Goal: Transaction & Acquisition: Purchase product/service

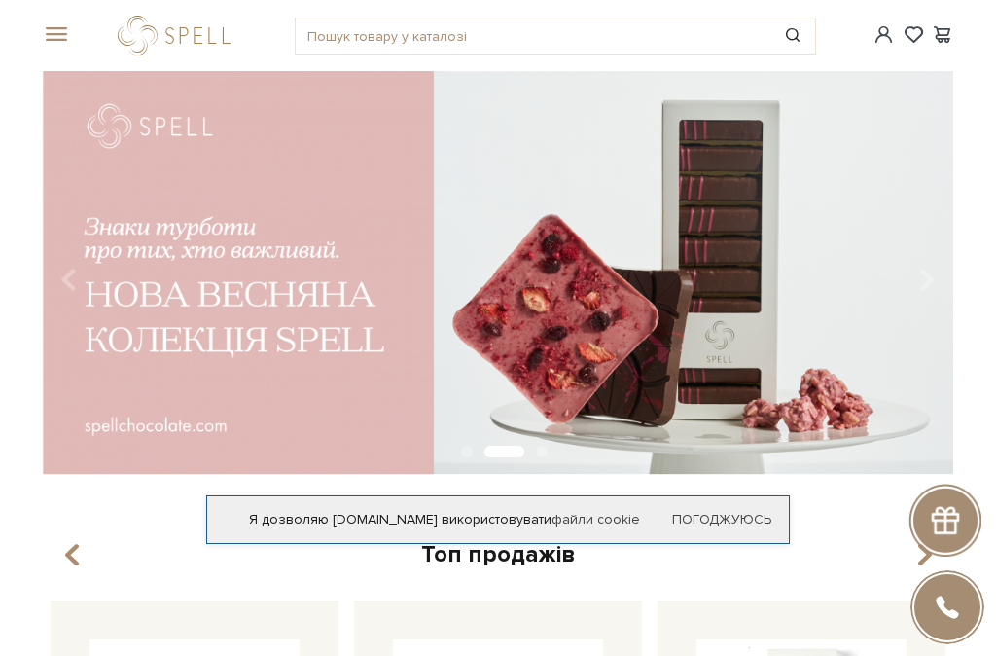
click at [62, 30] on span at bounding box center [52, 35] width 19 height 18
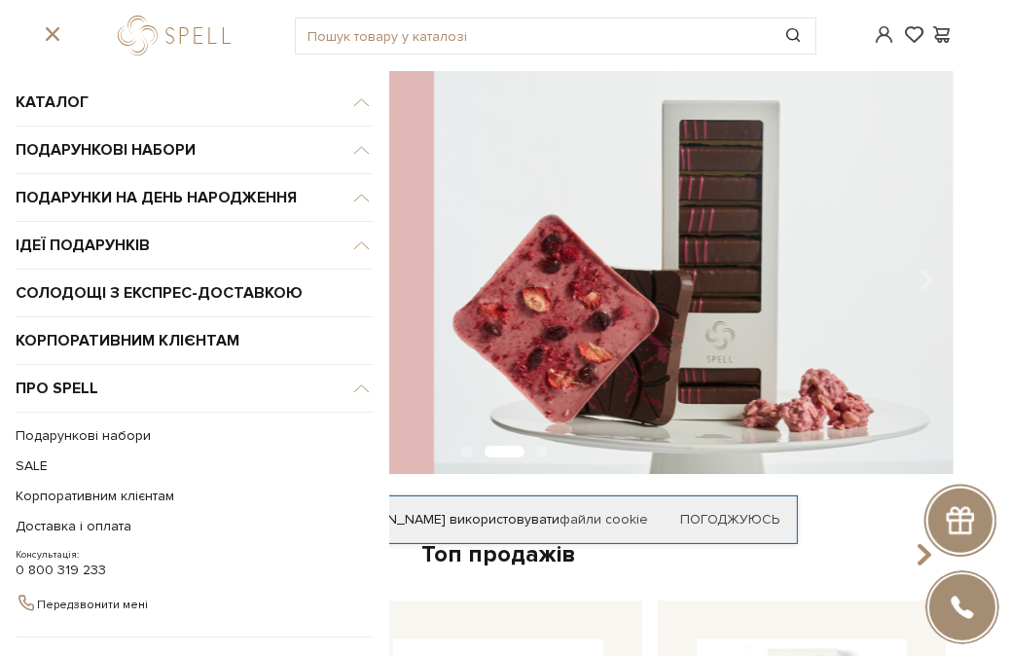
click at [63, 30] on div at bounding box center [52, 35] width 43 height 18
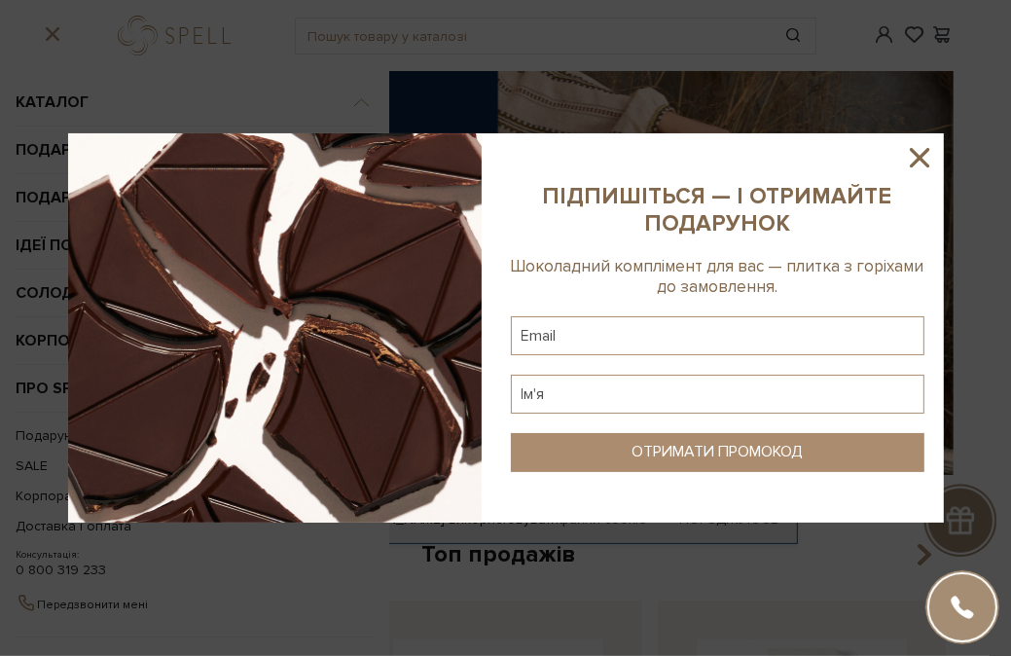
click at [924, 155] on icon at bounding box center [919, 157] width 33 height 33
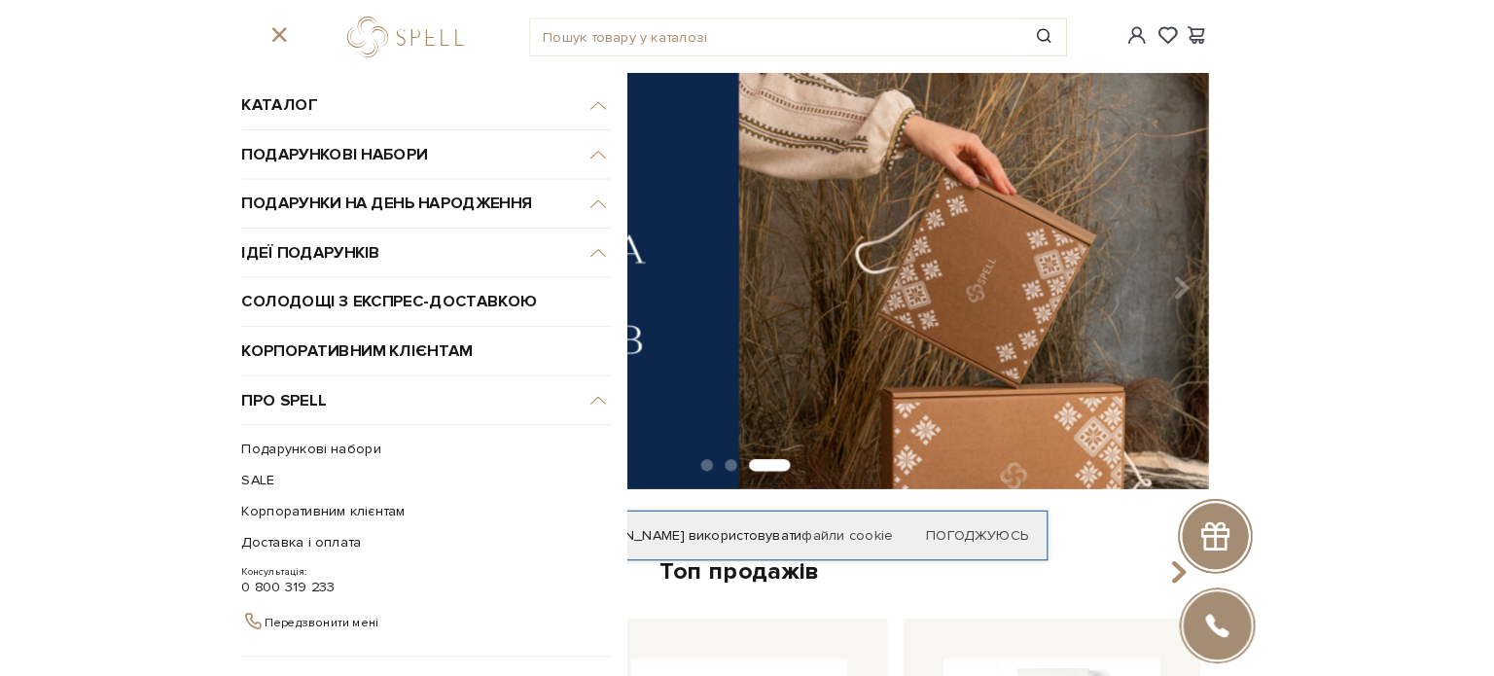
scroll to position [77, 0]
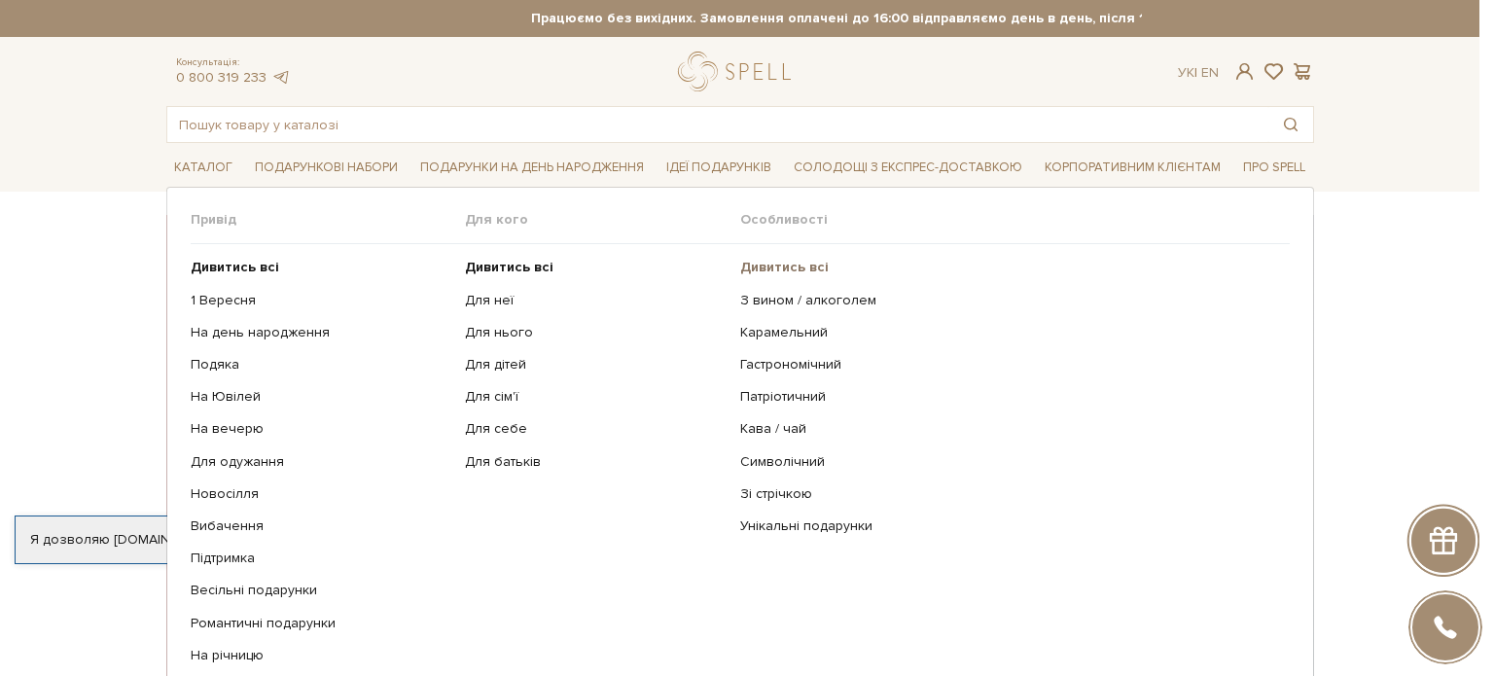
click at [771, 267] on b "Дивитись всі" at bounding box center [784, 267] width 89 height 17
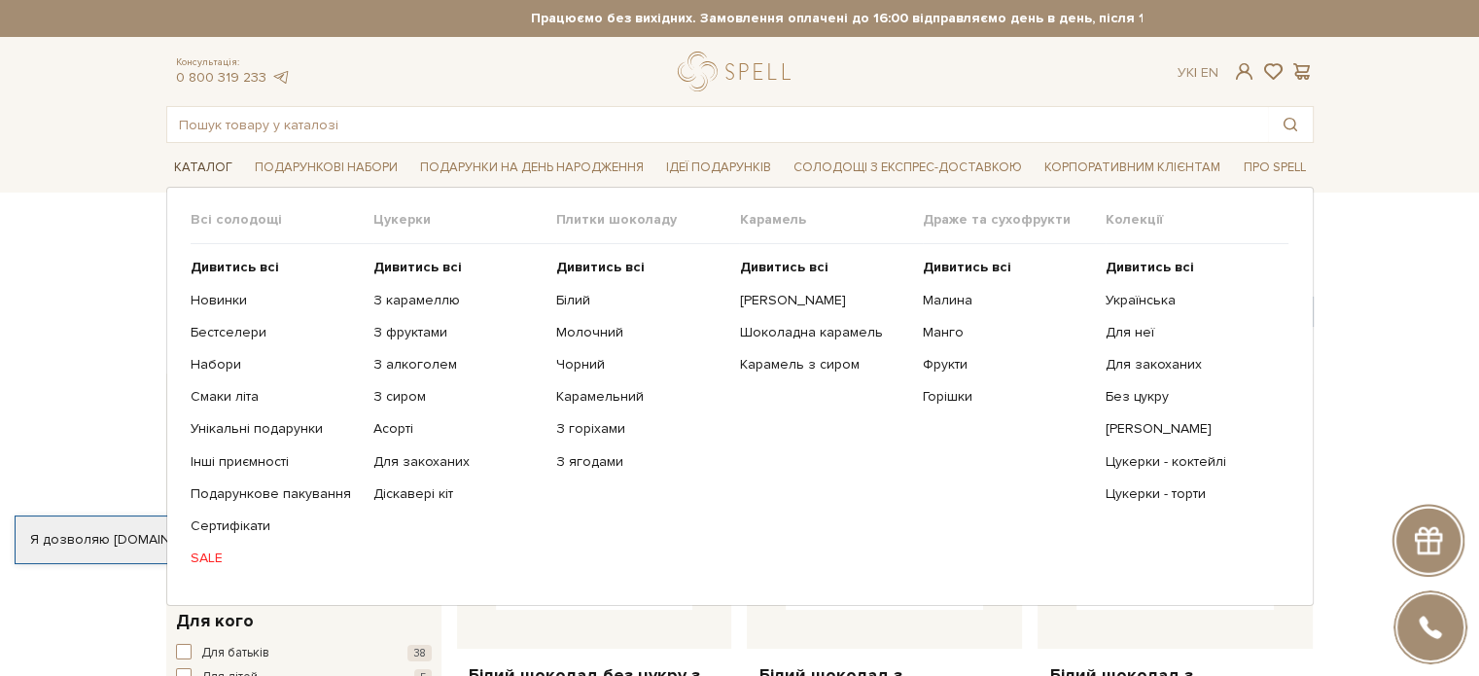
click at [220, 163] on span "Каталог" at bounding box center [203, 168] width 74 height 30
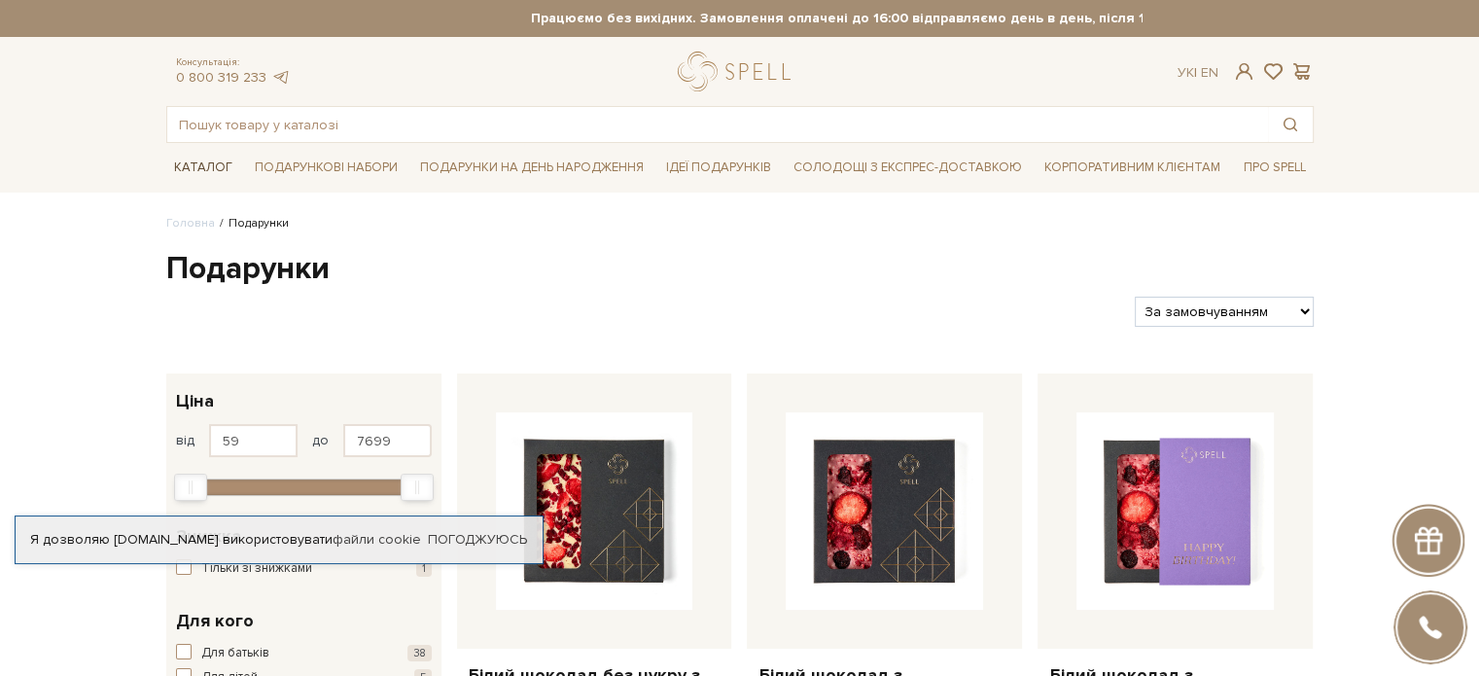
click at [203, 166] on span "Каталог" at bounding box center [203, 168] width 74 height 30
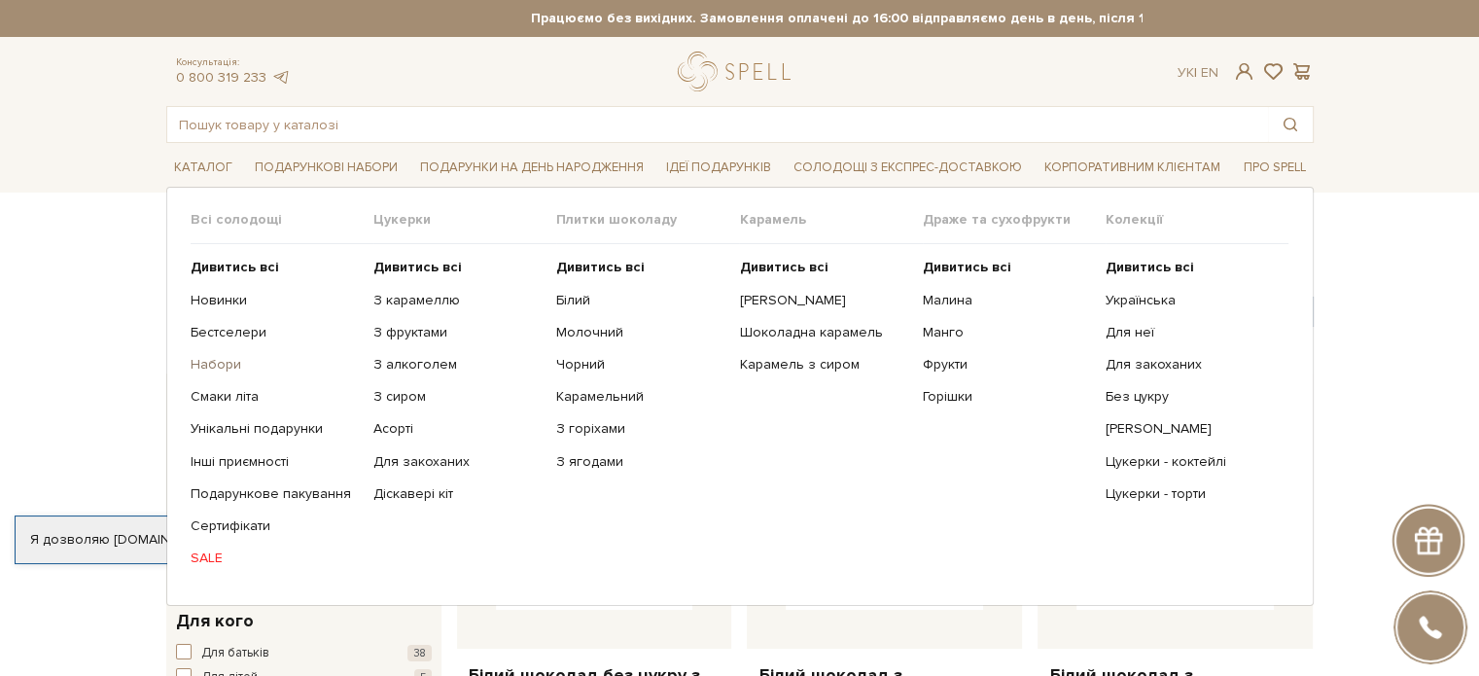
click at [226, 356] on link "Набори" at bounding box center [275, 365] width 168 height 18
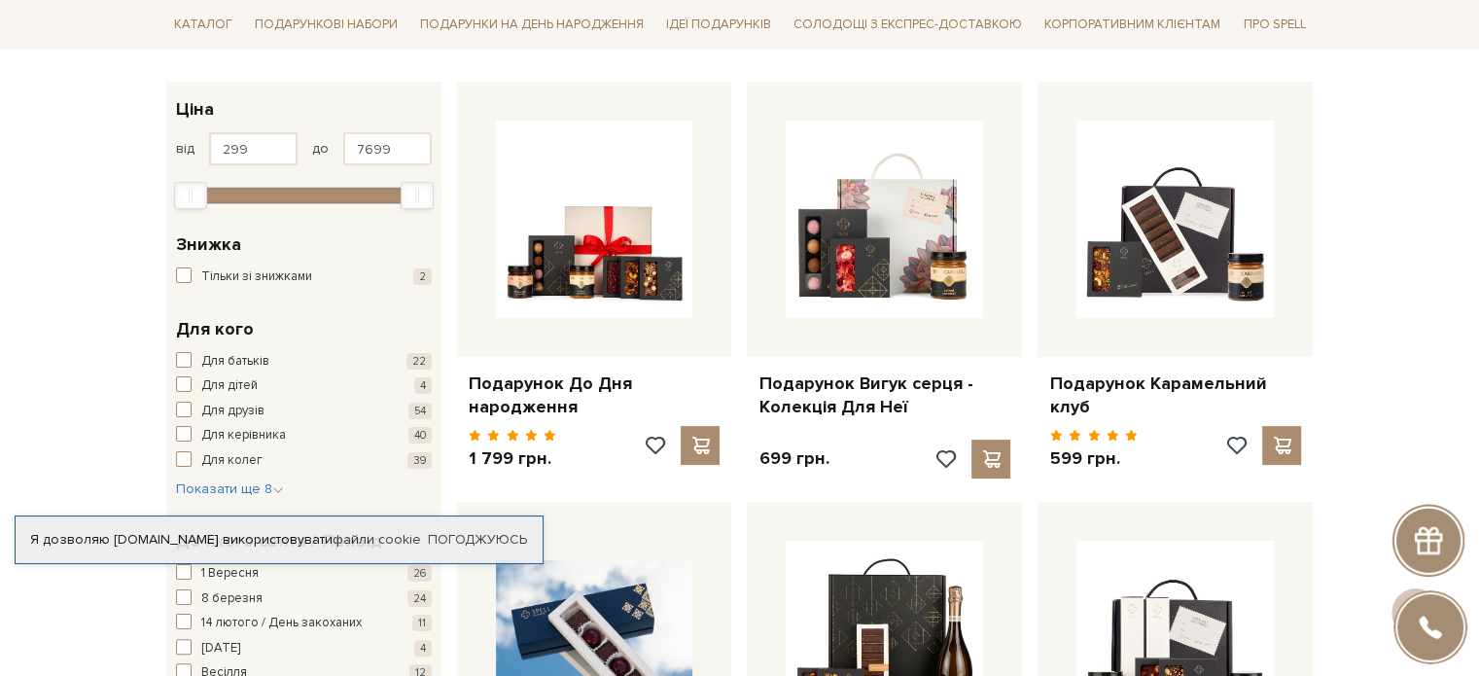
scroll to position [389, 0]
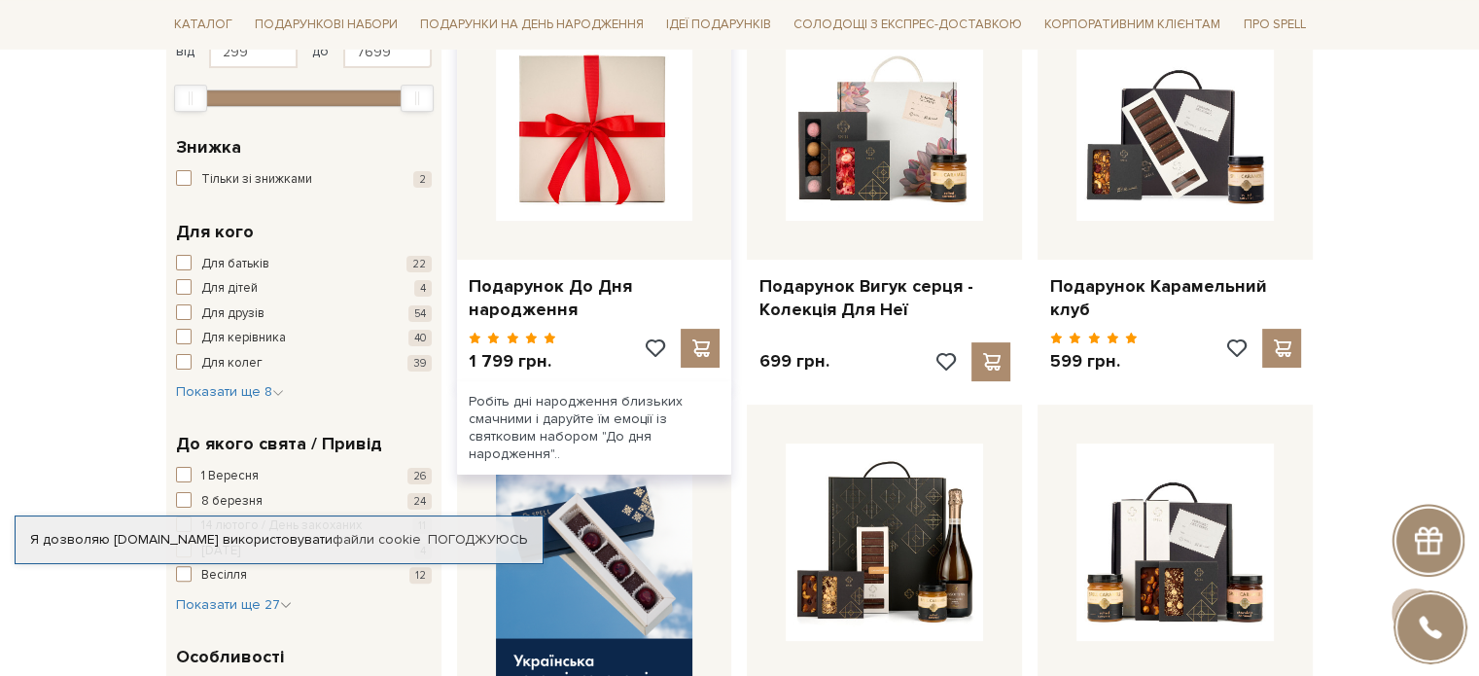
click at [564, 201] on img at bounding box center [594, 121] width 197 height 197
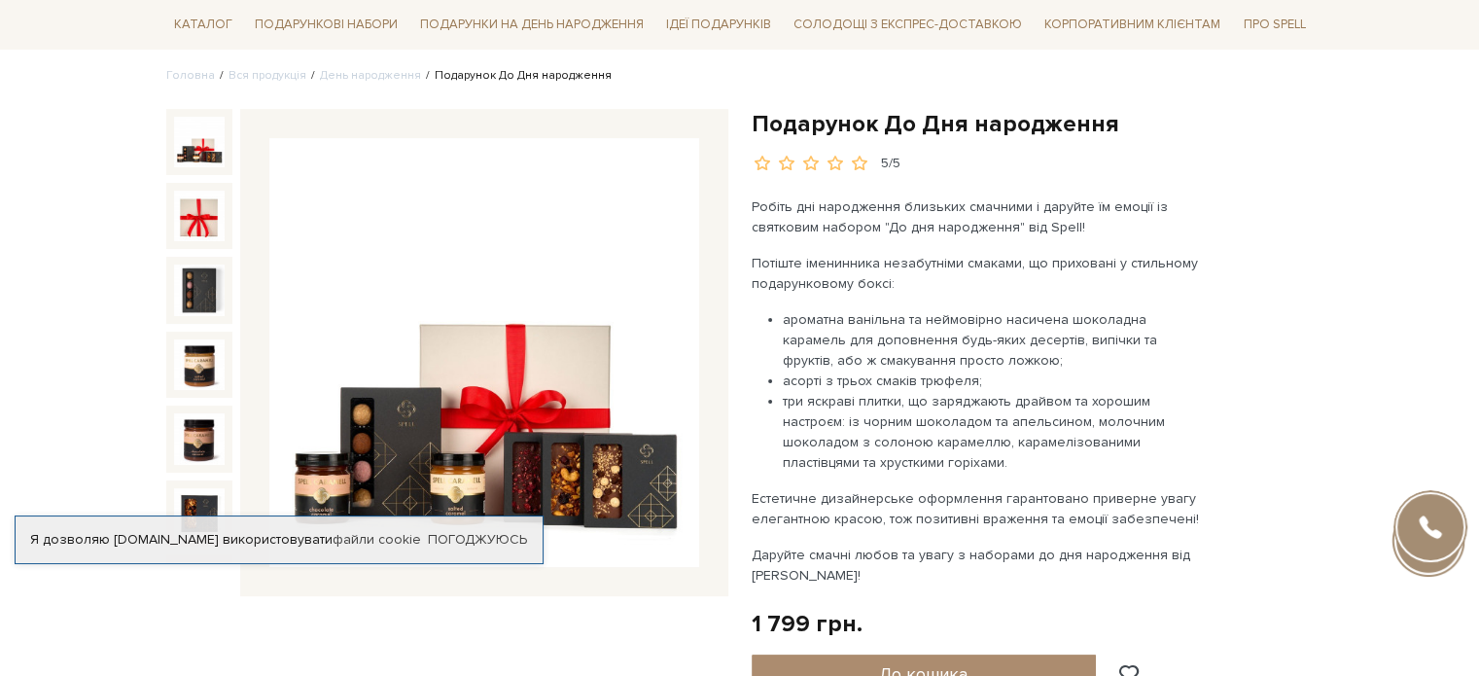
scroll to position [195, 0]
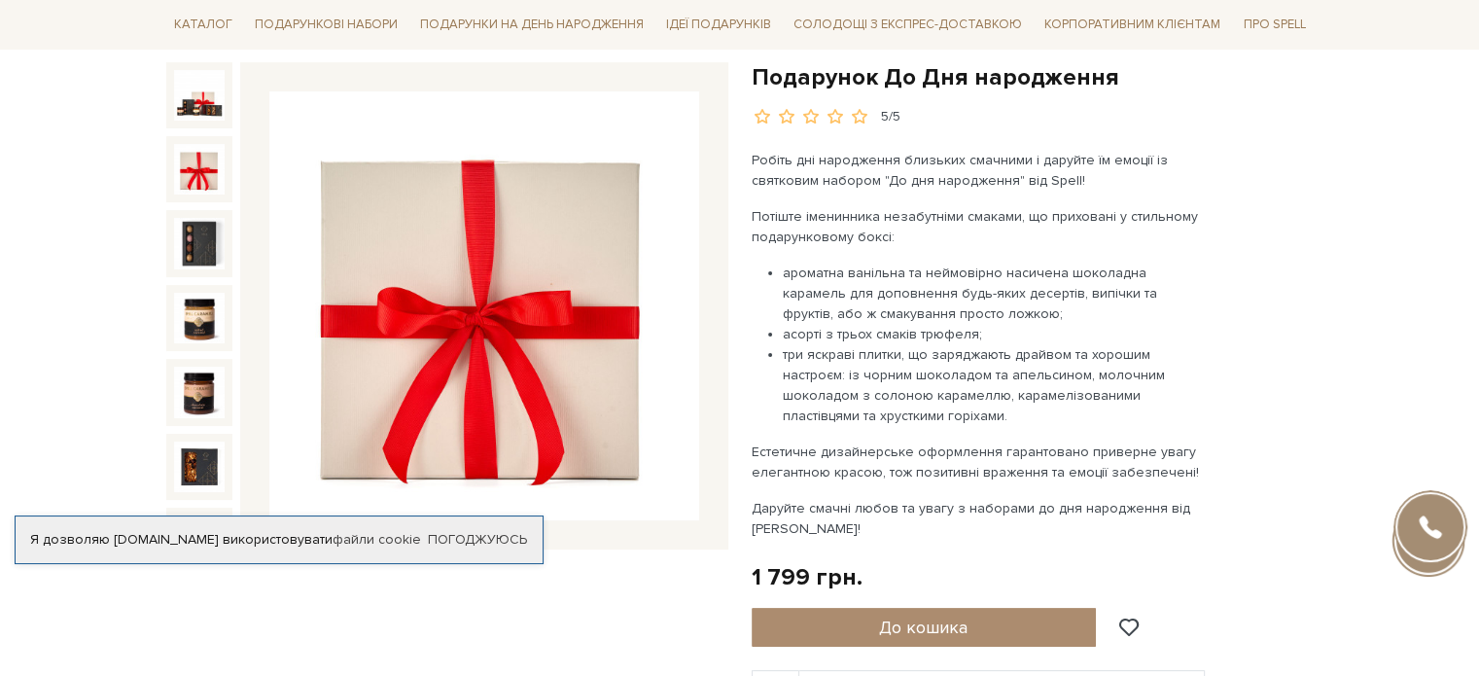
click at [205, 172] on img at bounding box center [199, 169] width 51 height 51
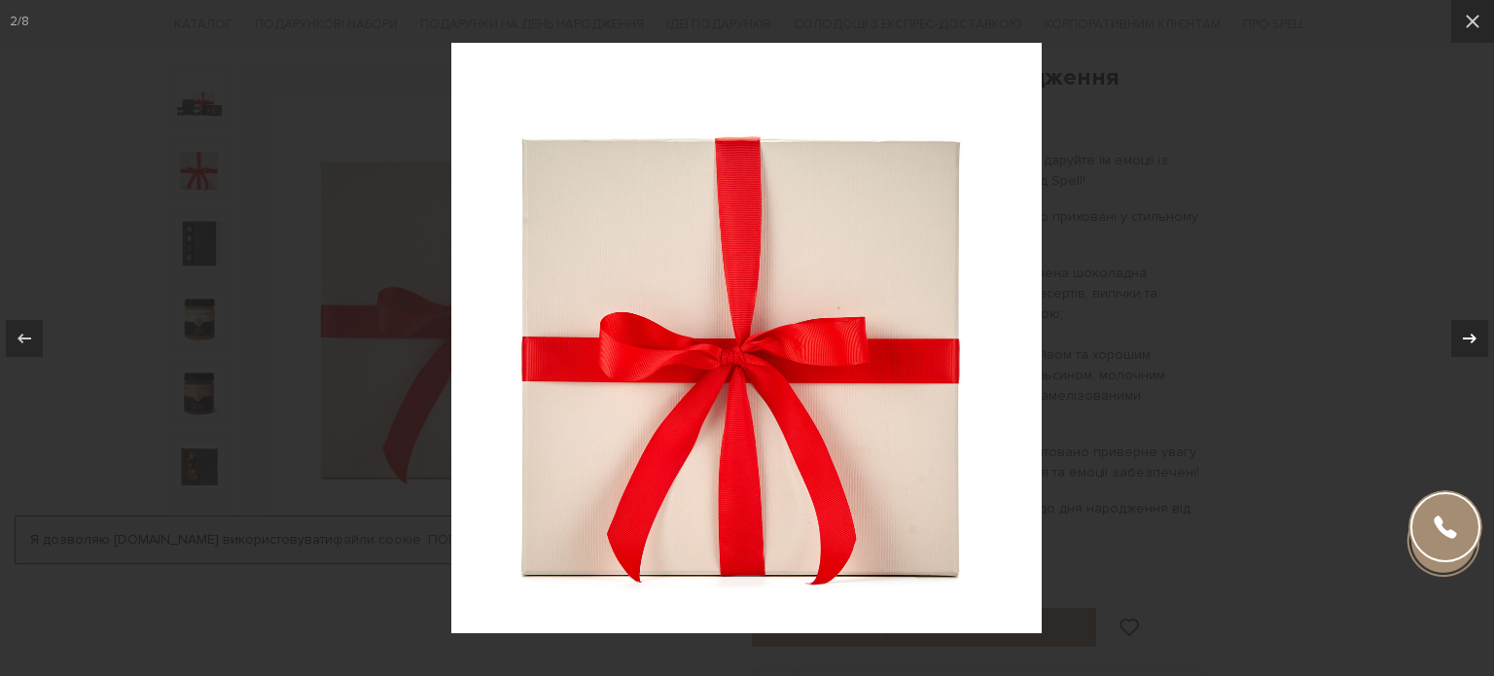
click at [1467, 346] on icon at bounding box center [1469, 338] width 23 height 23
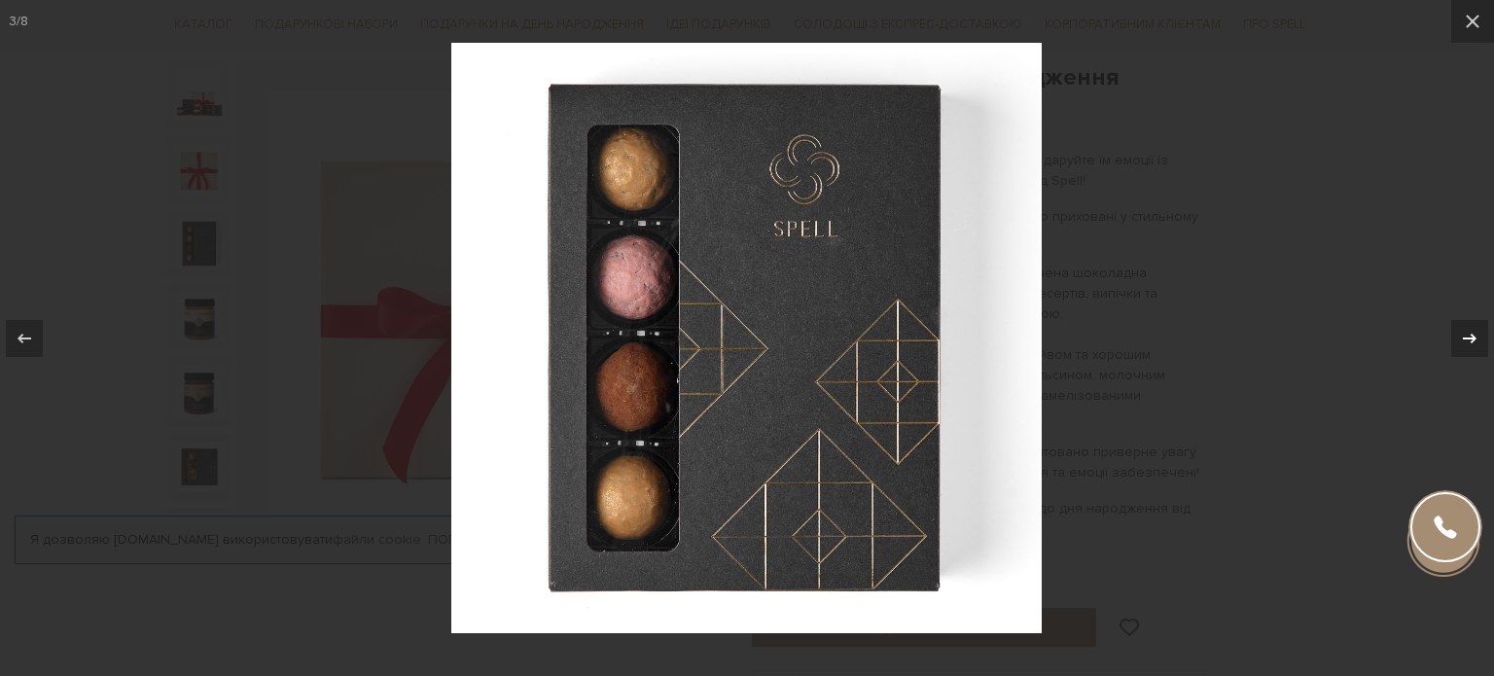
click at [1463, 344] on icon at bounding box center [1469, 338] width 23 height 23
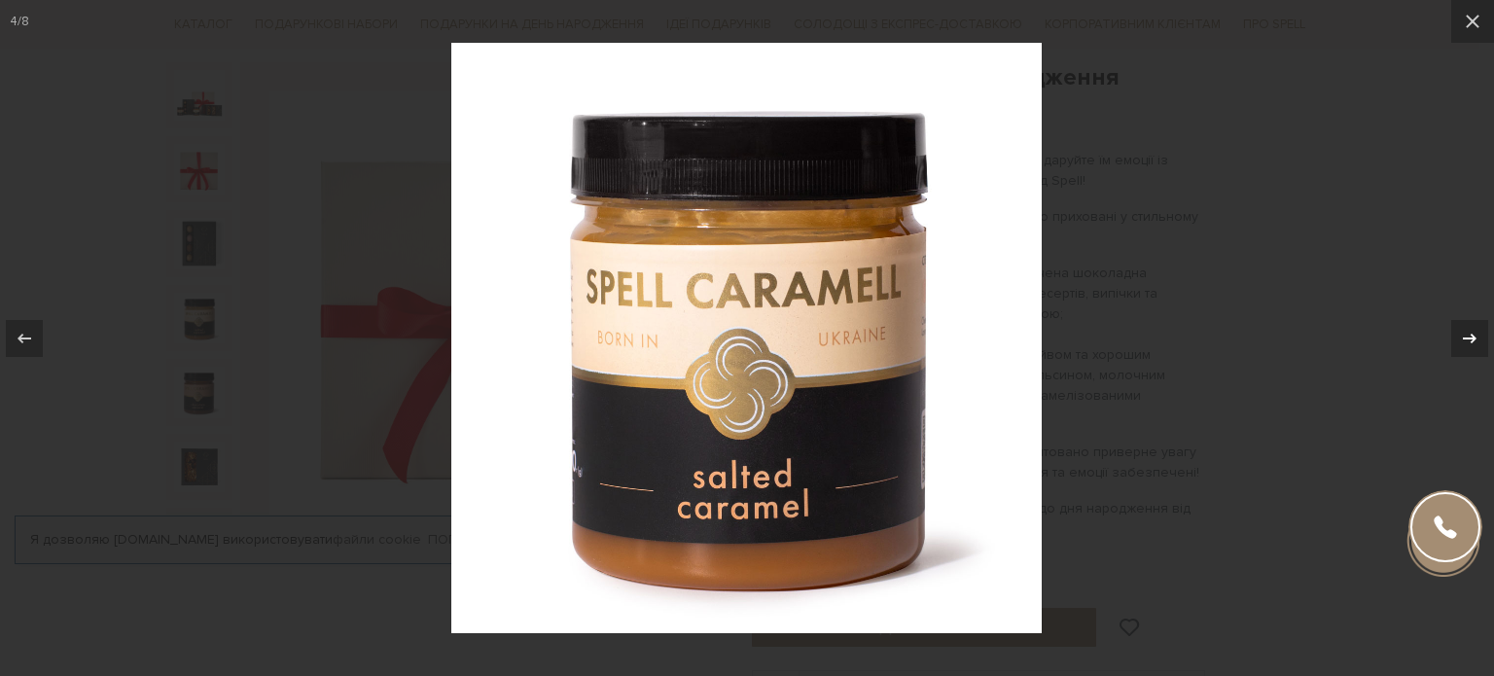
click at [1463, 344] on icon at bounding box center [1469, 338] width 23 height 23
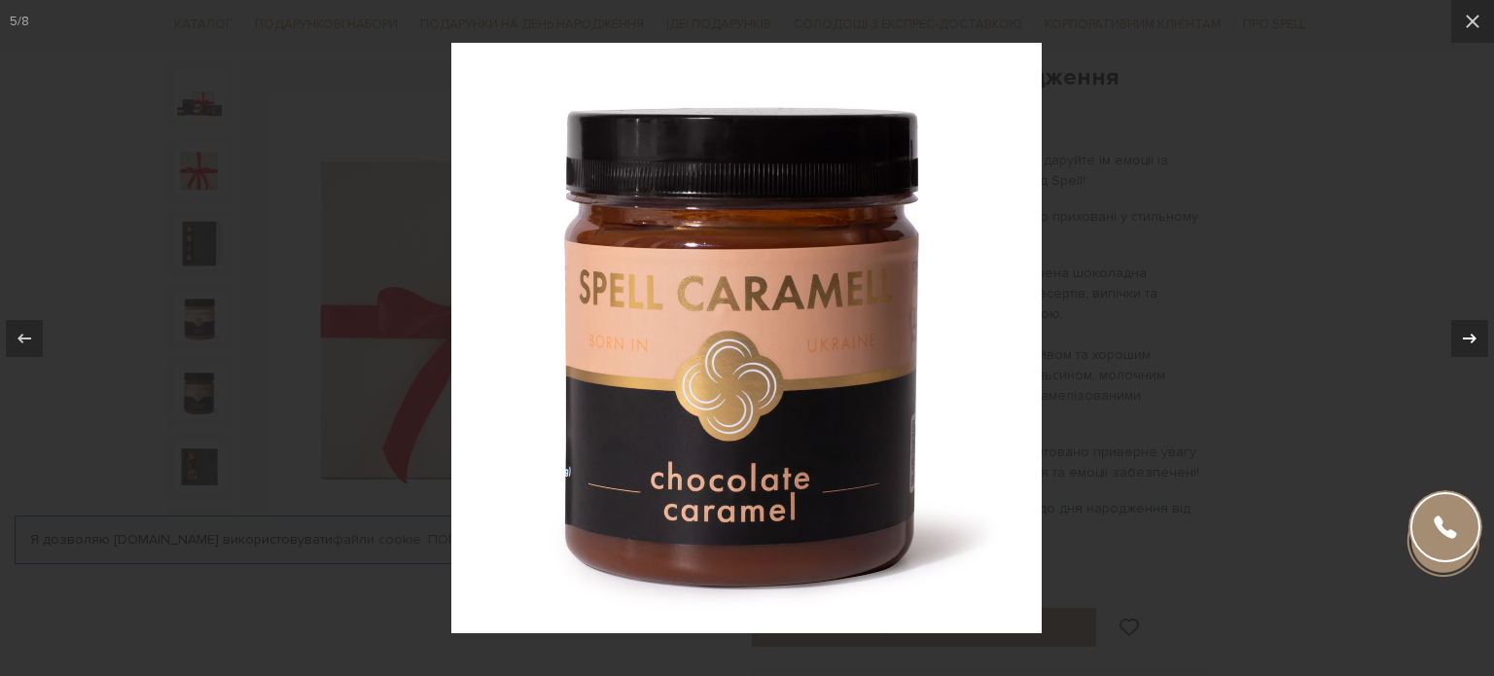
click at [1463, 344] on icon at bounding box center [1469, 338] width 23 height 23
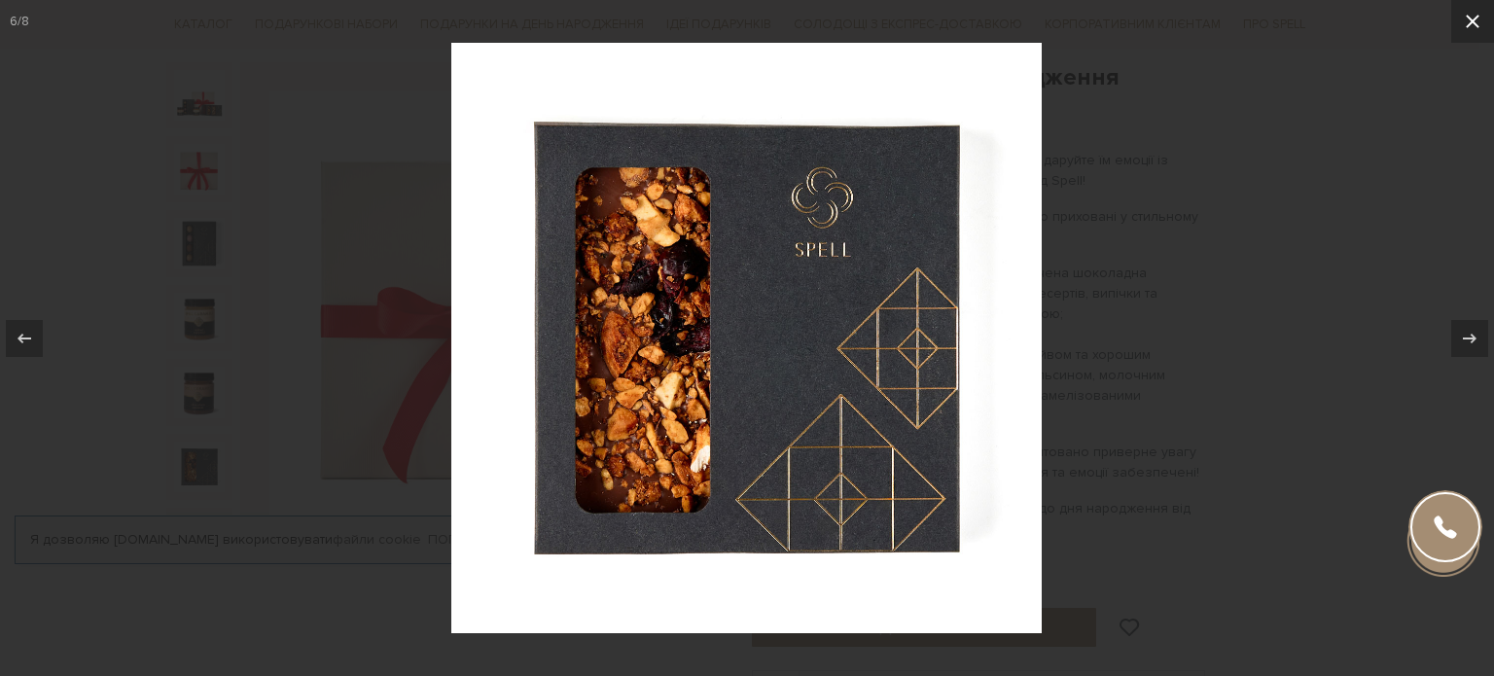
click at [1475, 24] on icon at bounding box center [1473, 22] width 14 height 14
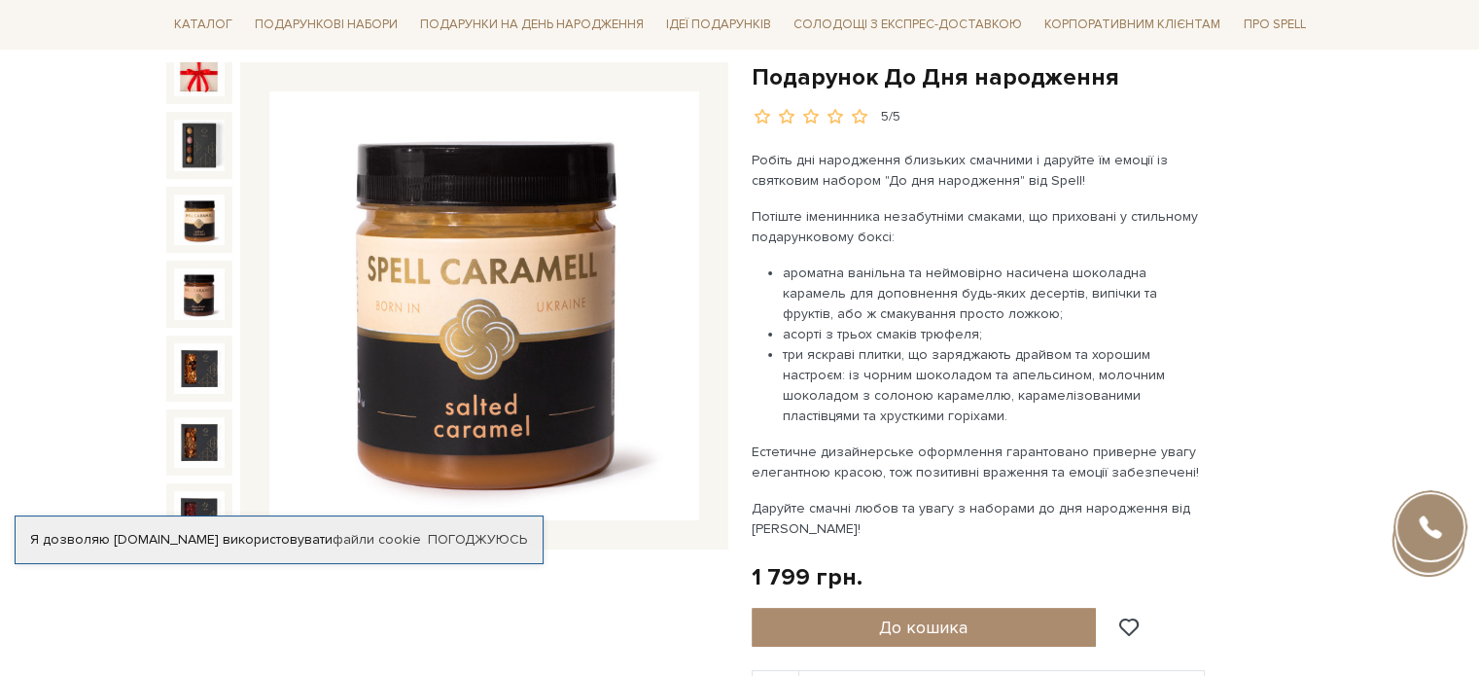
scroll to position [99, 0]
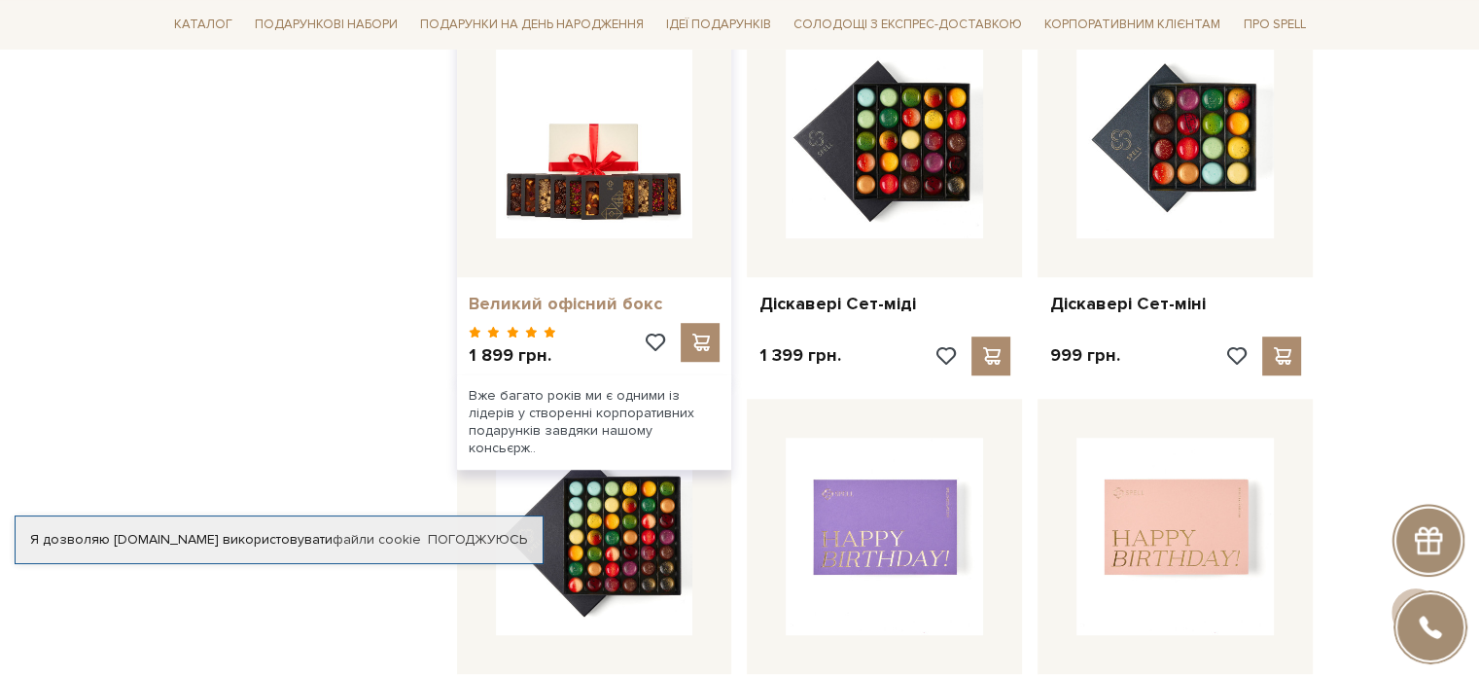
scroll to position [1265, 0]
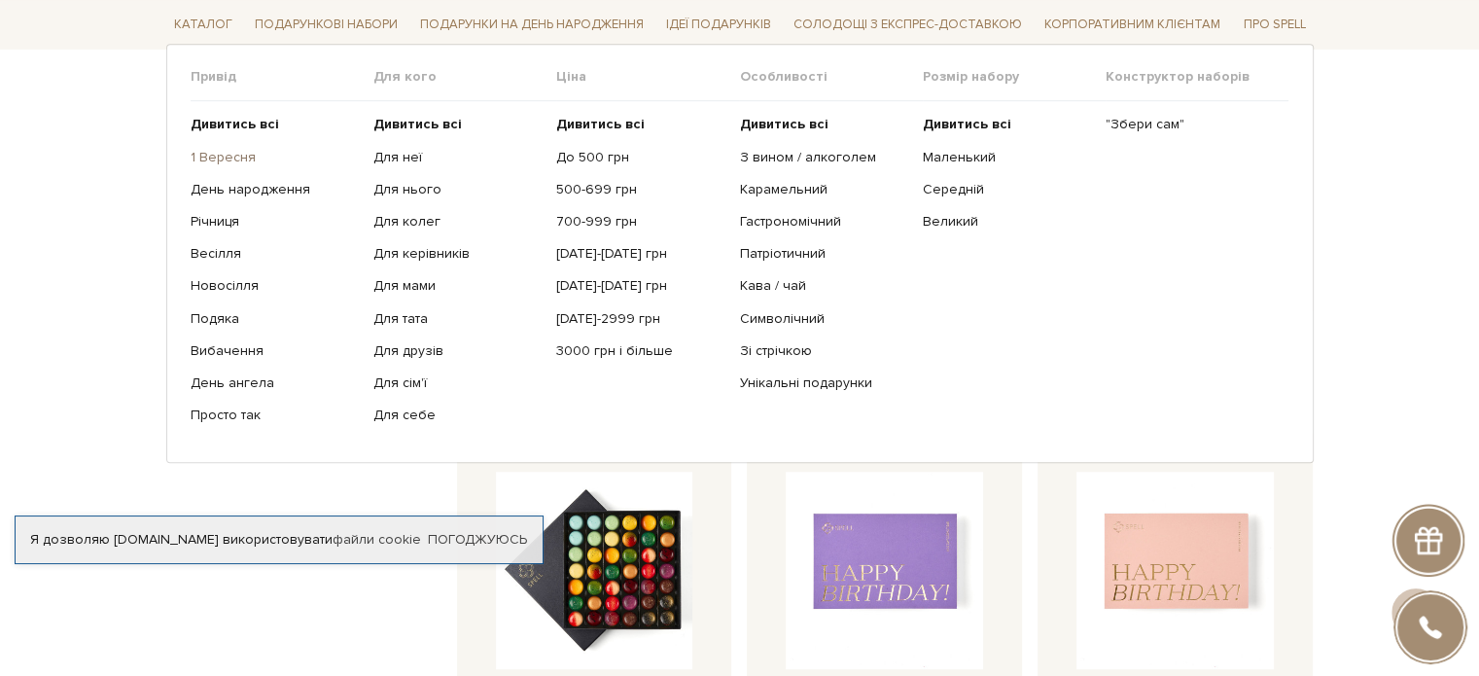
click at [228, 154] on link "1 Вересня" at bounding box center [275, 157] width 168 height 18
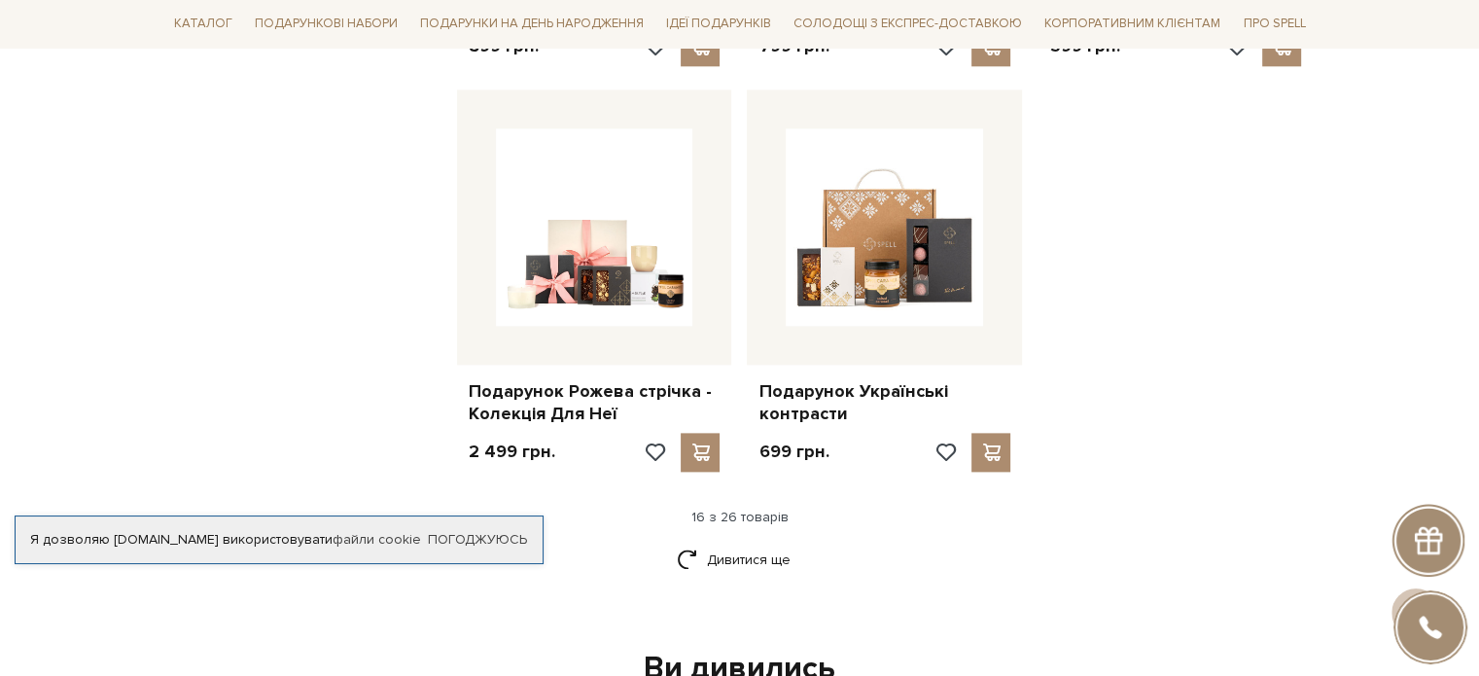
scroll to position [2432, 0]
